Goal: Information Seeking & Learning: Stay updated

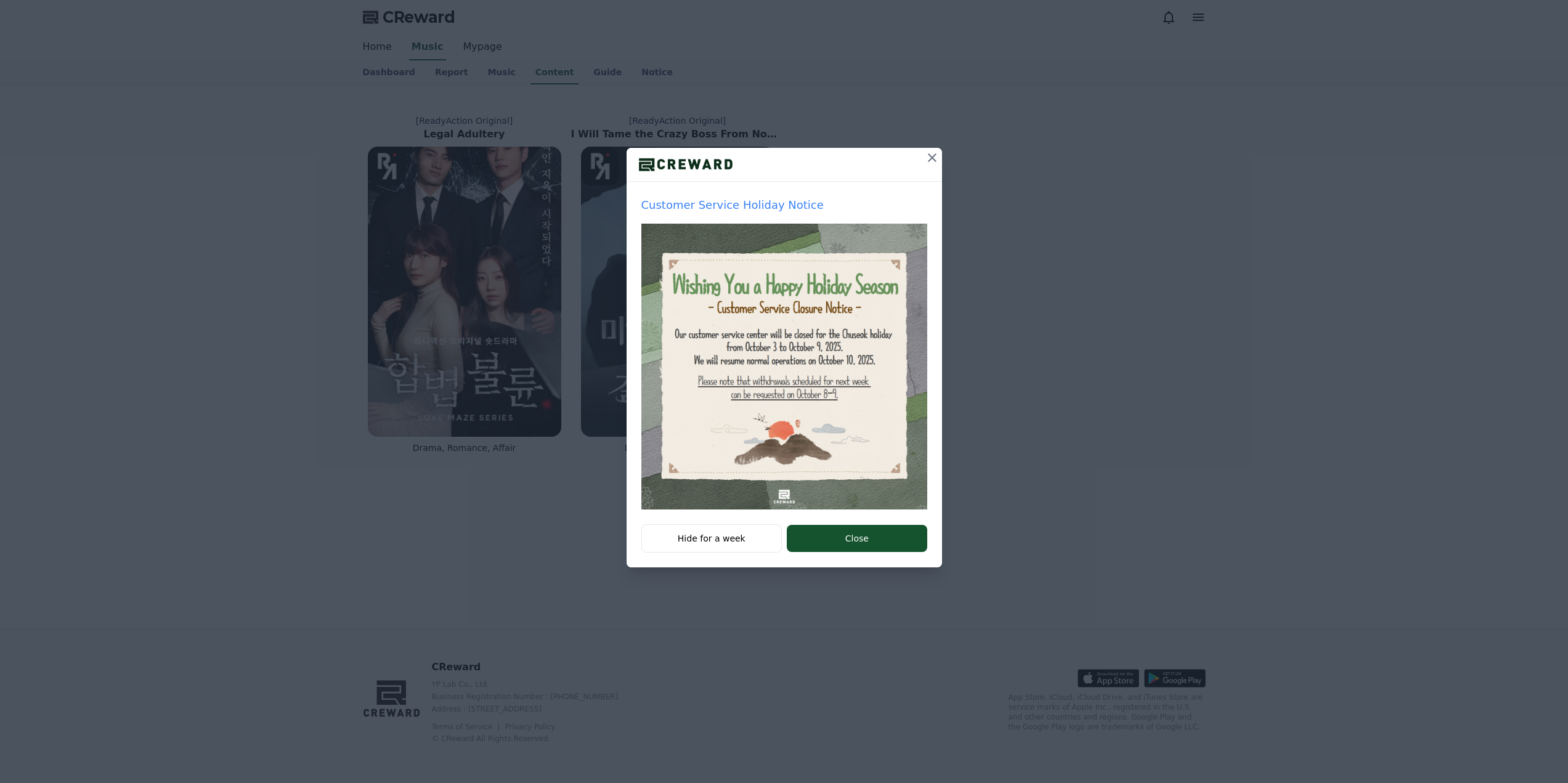
click at [930, 152] on icon at bounding box center [932, 158] width 15 height 15
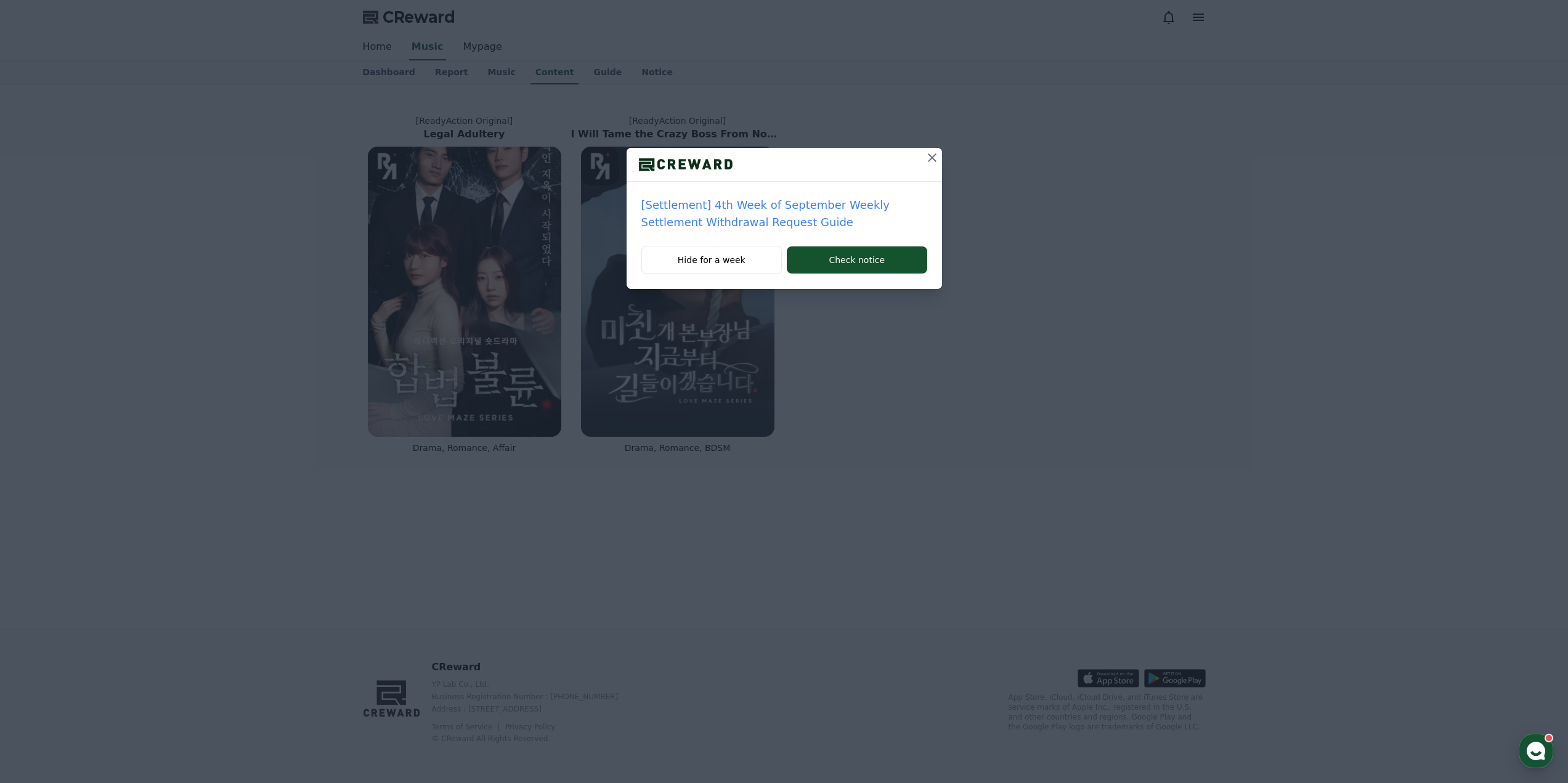
click at [931, 156] on icon at bounding box center [932, 158] width 9 height 9
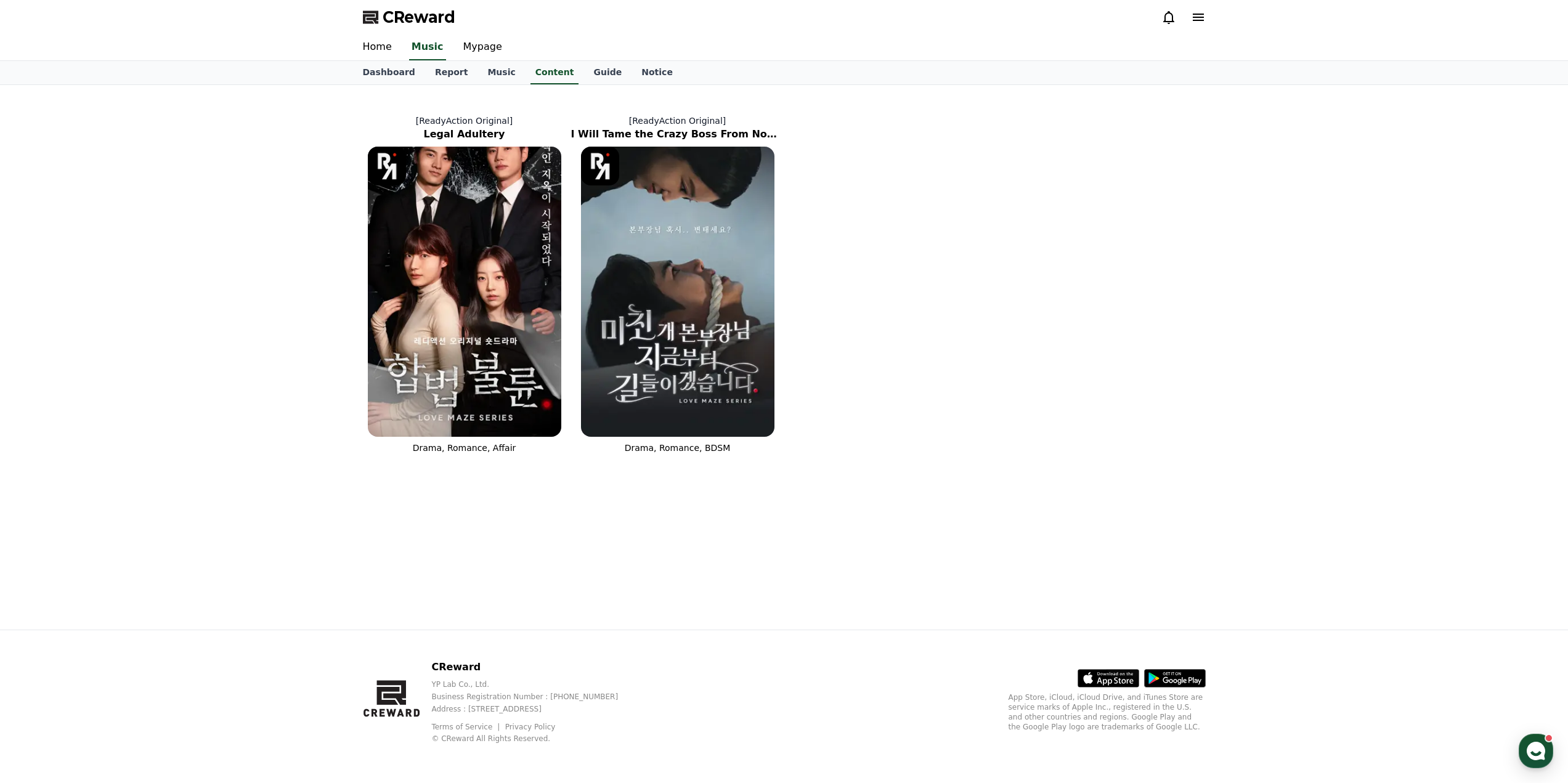
click at [1167, 24] on icon at bounding box center [1168, 18] width 11 height 13
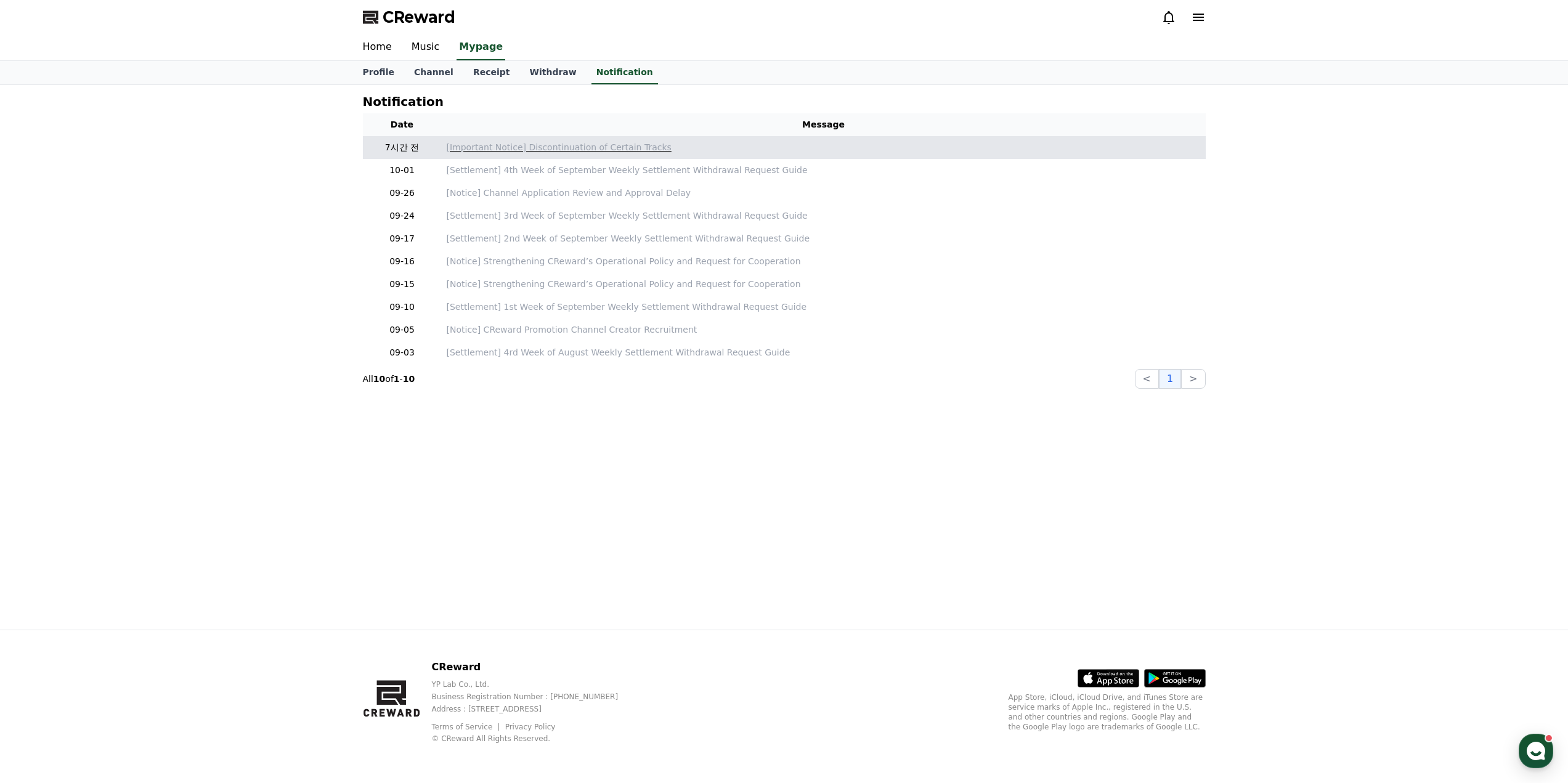
click at [505, 149] on p "[Important Notice] Discontinuation of Certain Tracks" at bounding box center [823, 148] width 754 height 13
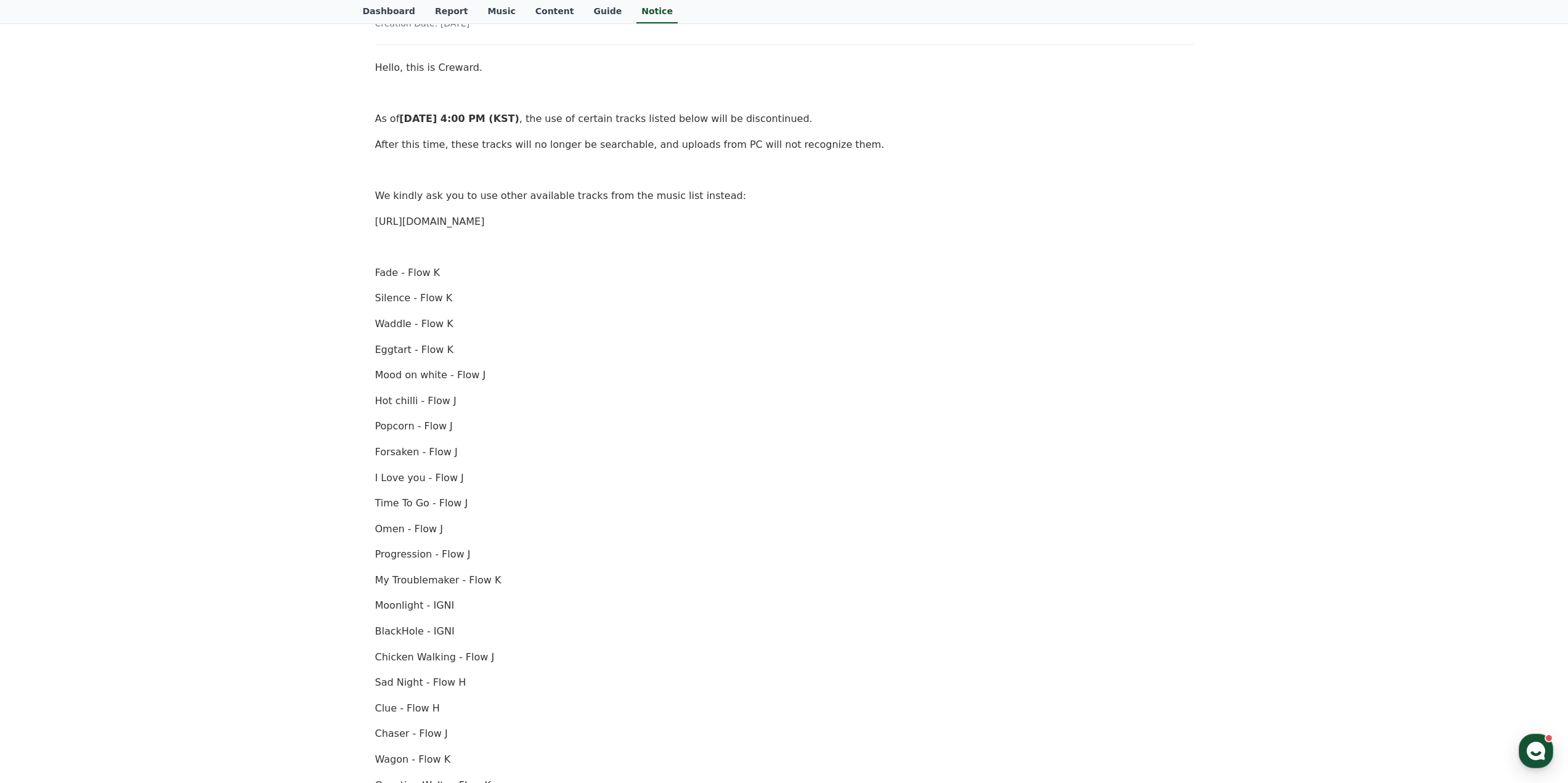
scroll to position [185, 0]
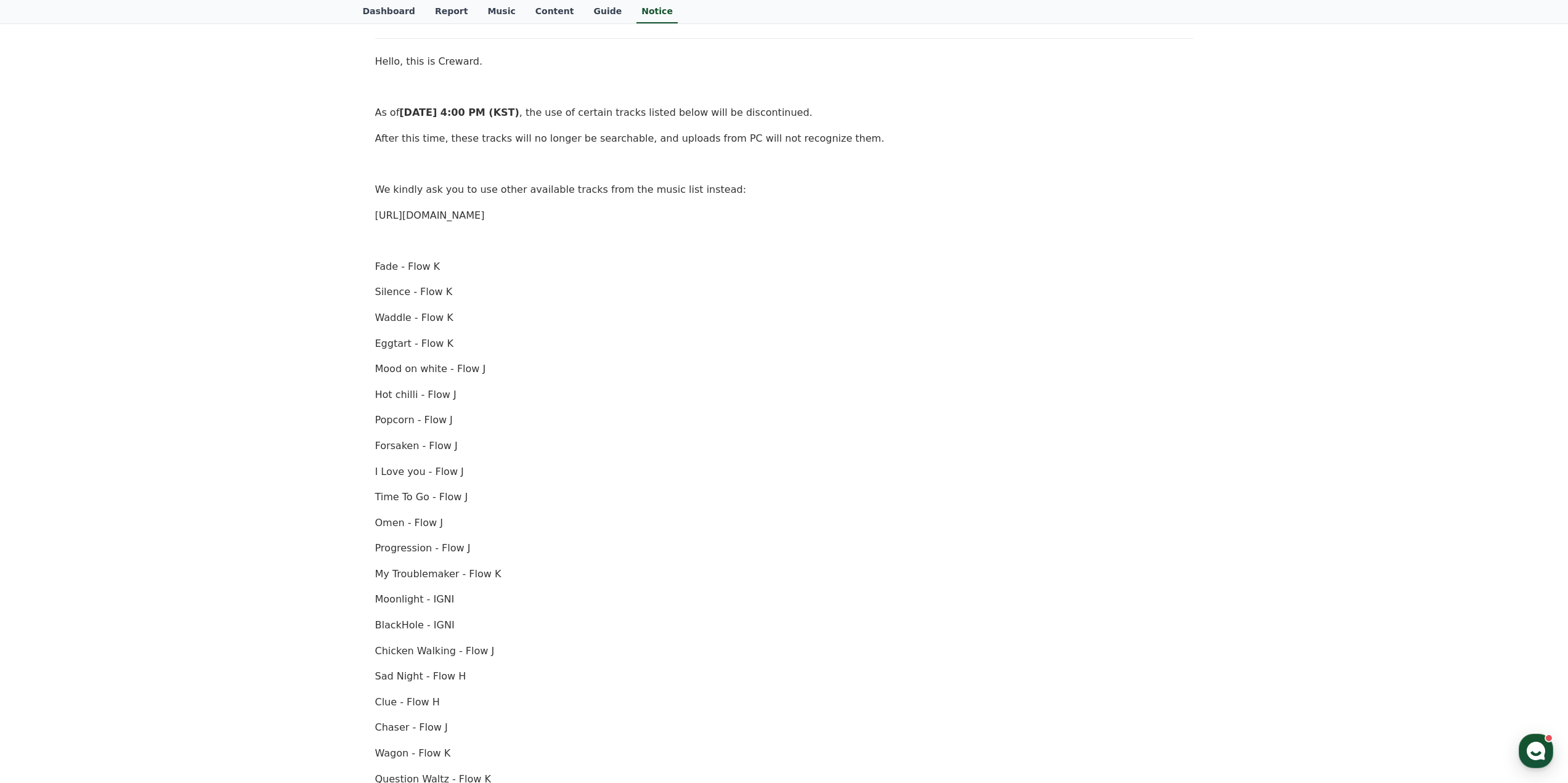
drag, startPoint x: 542, startPoint y: 217, endPoint x: 374, endPoint y: 217, distance: 168.0
click at [374, 217] on div "[Important Notice] Discontinuation of Certain Tracks Creation Date: [DATE] Hell…" at bounding box center [784, 478] width 823 height 1006
drag, startPoint x: 433, startPoint y: 218, endPoint x: 418, endPoint y: 209, distance: 17.5
click at [408, 208] on p "[URL][DOMAIN_NAME]" at bounding box center [784, 215] width 818 height 16
click at [436, 211] on link "[URL][DOMAIN_NAME]" at bounding box center [429, 215] width 110 height 12
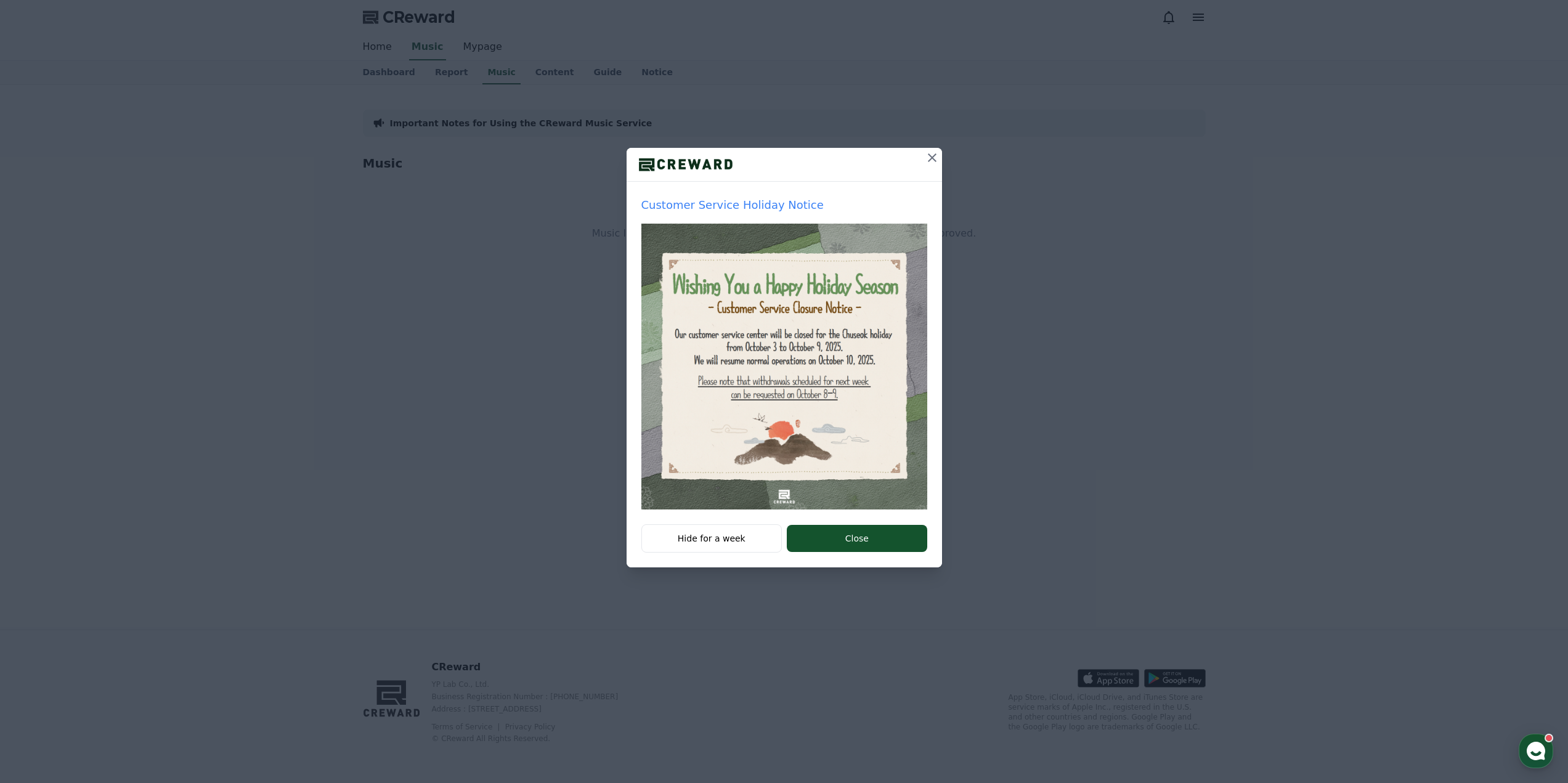
click at [835, 532] on button "Close" at bounding box center [856, 538] width 140 height 27
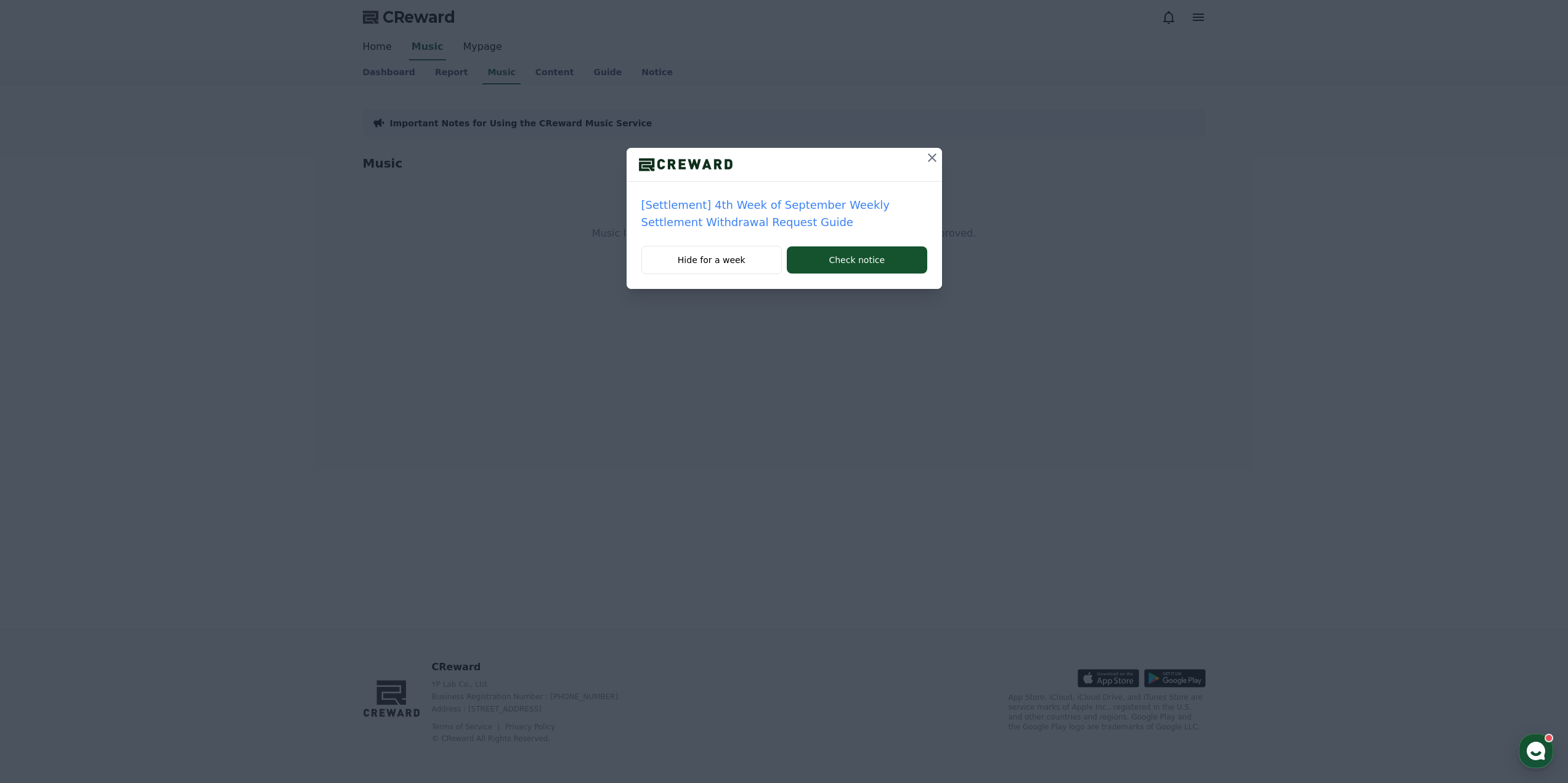
click at [361, 108] on div "[Settlement] 4th Week of September Weekly Settlement Withdrawal Request Guide H…" at bounding box center [784, 154] width 1568 height 309
click at [929, 158] on icon at bounding box center [932, 158] width 15 height 15
